Goal: Task Accomplishment & Management: Manage account settings

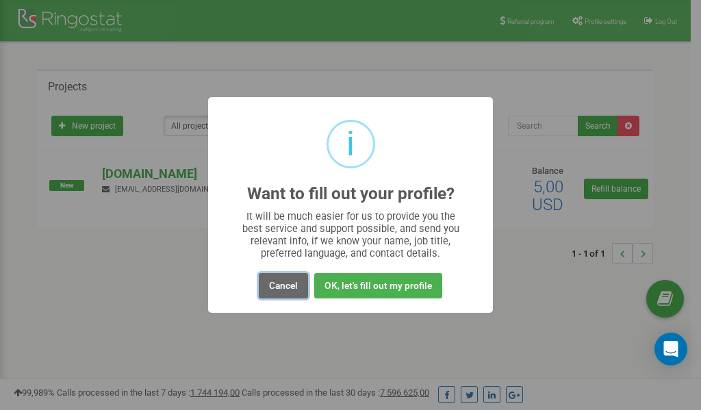
click at [278, 284] on button "Cancel" at bounding box center [283, 285] width 49 height 25
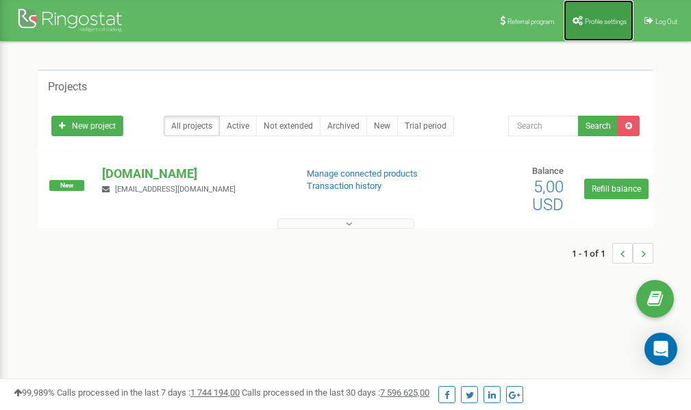
click at [597, 27] on link "Profile settings" at bounding box center [599, 20] width 70 height 41
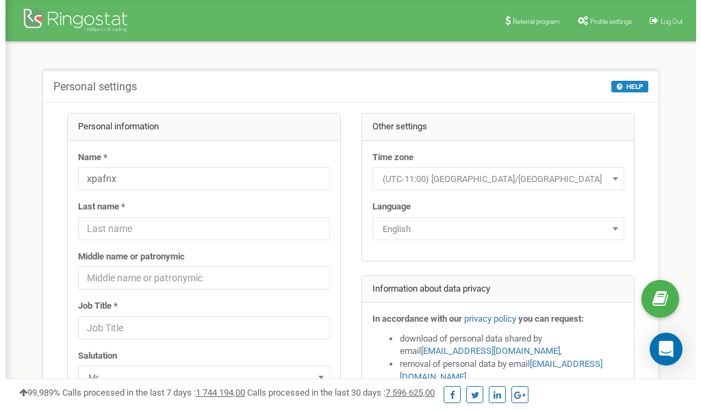
scroll to position [68, 0]
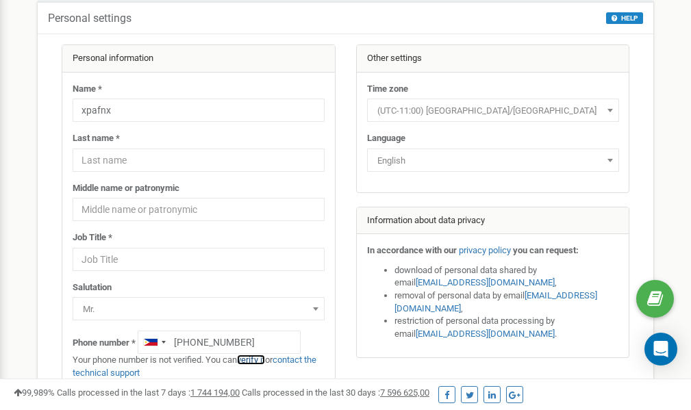
click at [262, 360] on link "verify it" at bounding box center [251, 360] width 28 height 10
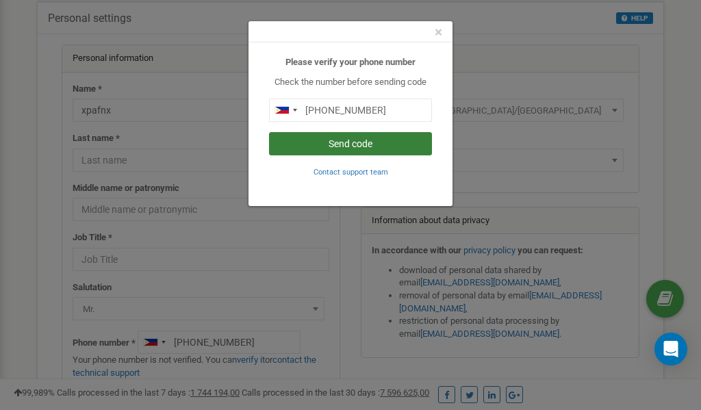
click at [362, 144] on button "Send code" at bounding box center [350, 143] width 163 height 23
